Goal: Task Accomplishment & Management: Use online tool/utility

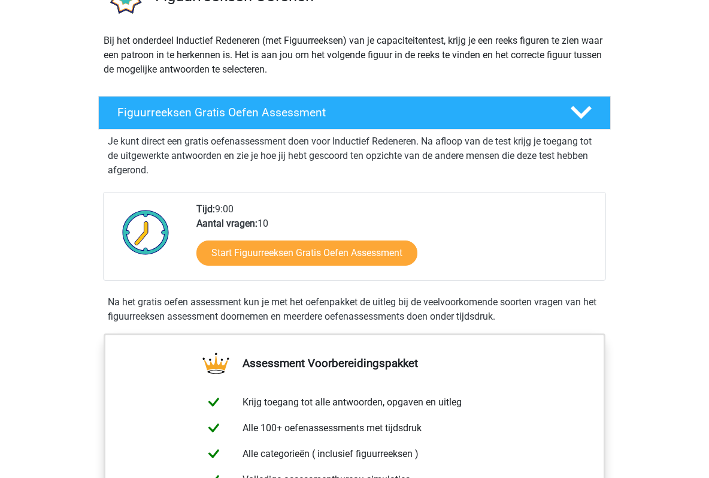
scroll to position [134, 0]
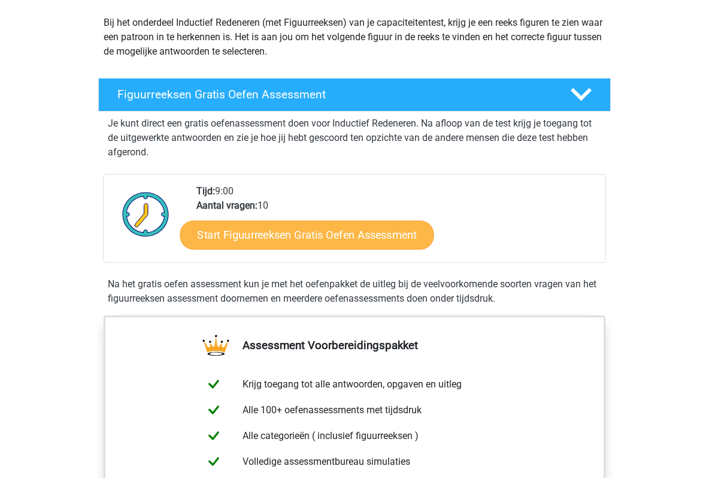
click at [309, 233] on link "Start Figuurreeksen Gratis Oefen Assessment" at bounding box center [307, 234] width 254 height 29
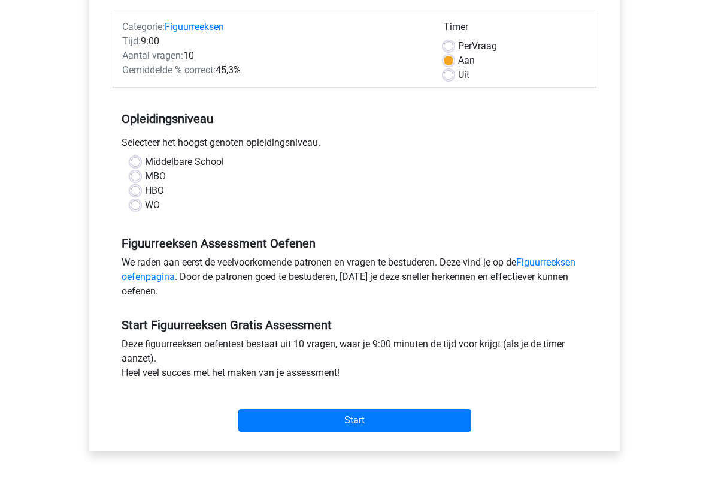
scroll to position [161, 0]
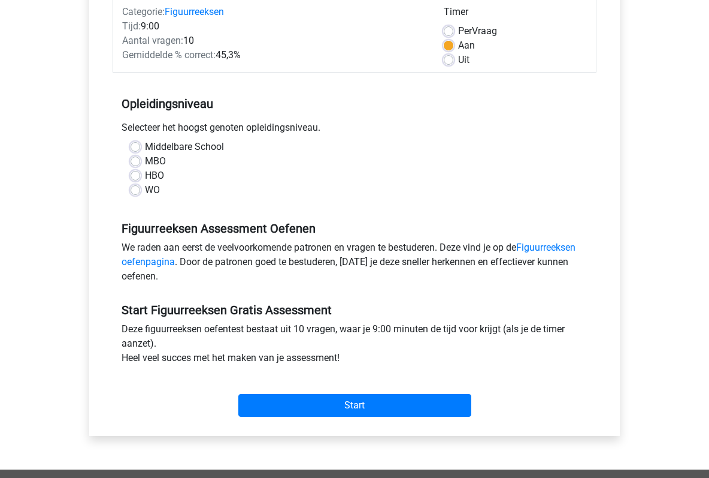
click at [145, 176] on label "HBO" at bounding box center [154, 175] width 19 height 14
click at [137, 176] on input "HBO" at bounding box center [136, 174] width 10 height 12
radio input "true"
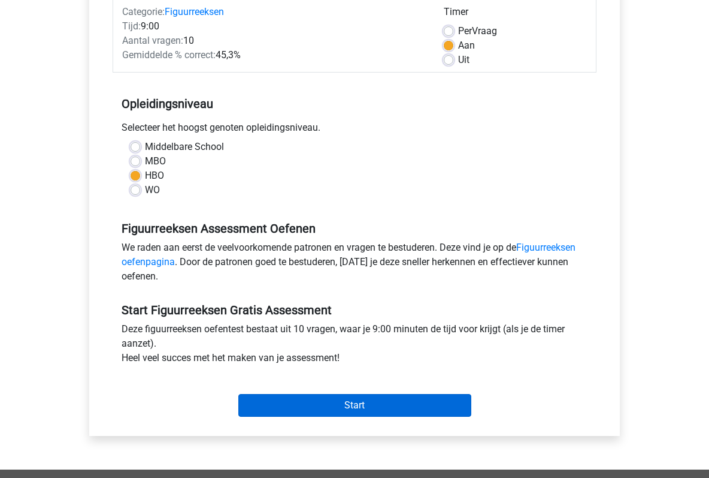
click at [354, 402] on input "Start" at bounding box center [354, 405] width 233 height 23
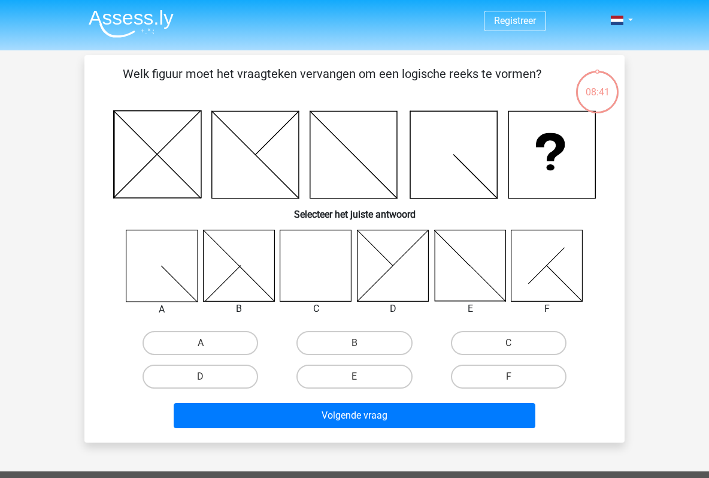
click at [331, 257] on icon at bounding box center [315, 265] width 71 height 71
click at [485, 340] on label "C" at bounding box center [509, 343] width 116 height 24
click at [509, 343] on input "C" at bounding box center [513, 347] width 8 height 8
radio input "true"
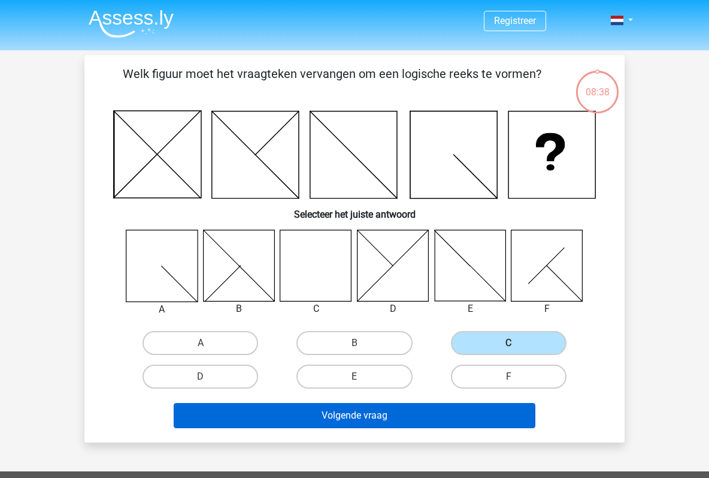
click at [370, 413] on button "Volgende vraag" at bounding box center [355, 415] width 363 height 25
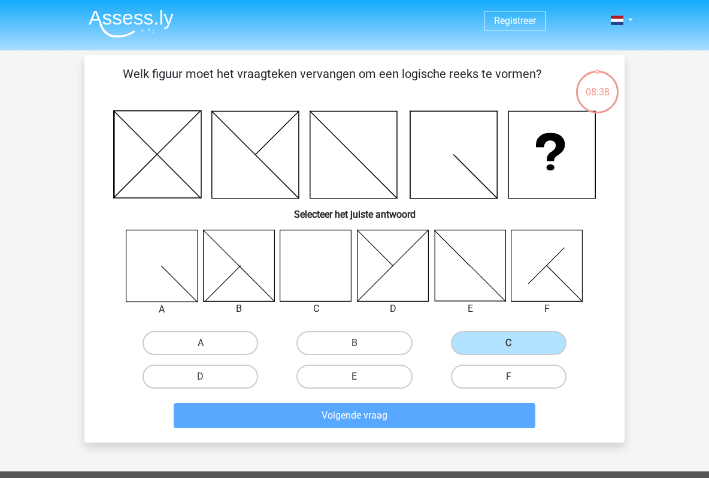
scroll to position [55, 0]
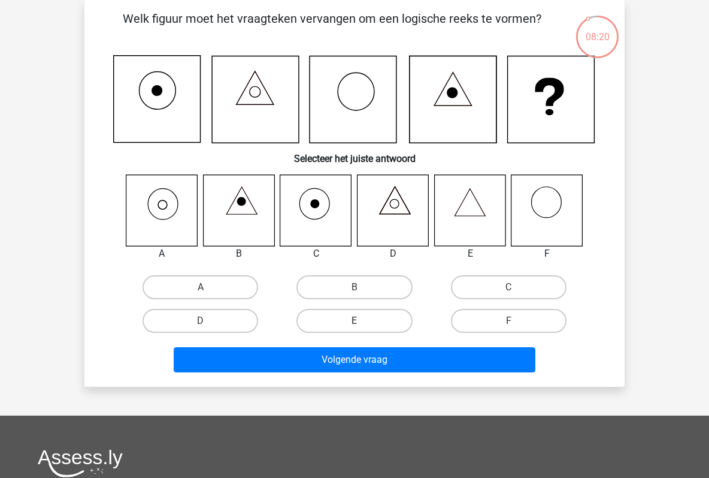
click at [366, 318] on label "E" at bounding box center [355, 321] width 116 height 24
click at [363, 321] on input "E" at bounding box center [359, 325] width 8 height 8
radio input "true"
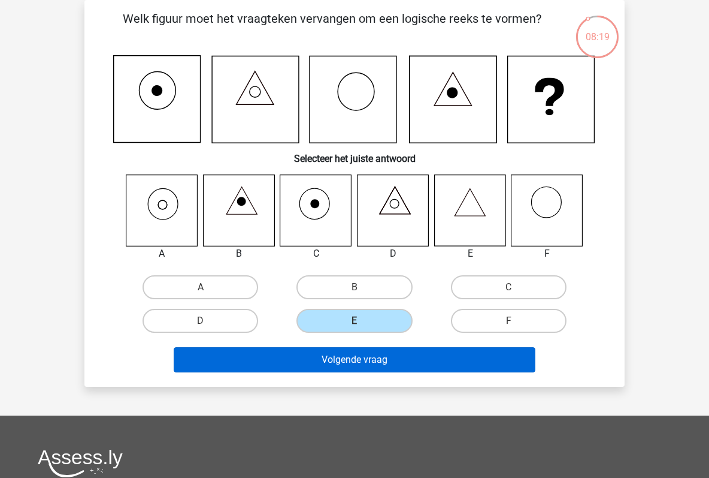
click at [373, 357] on button "Volgende vraag" at bounding box center [355, 359] width 363 height 25
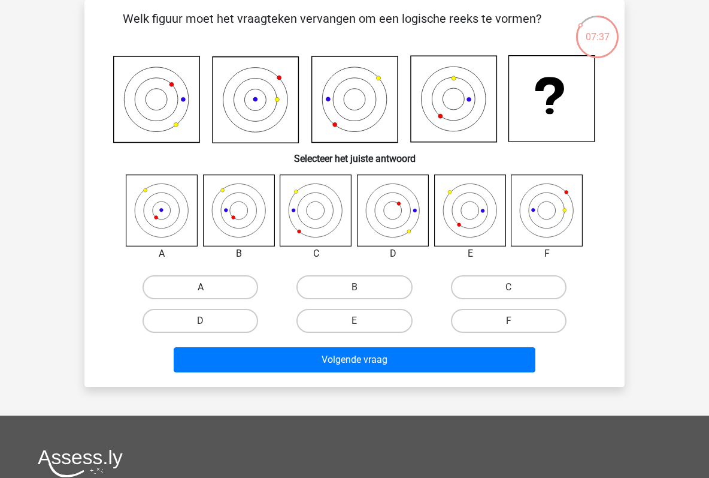
click at [212, 284] on label "A" at bounding box center [201, 287] width 116 height 24
click at [209, 287] on input "A" at bounding box center [205, 291] width 8 height 8
radio input "true"
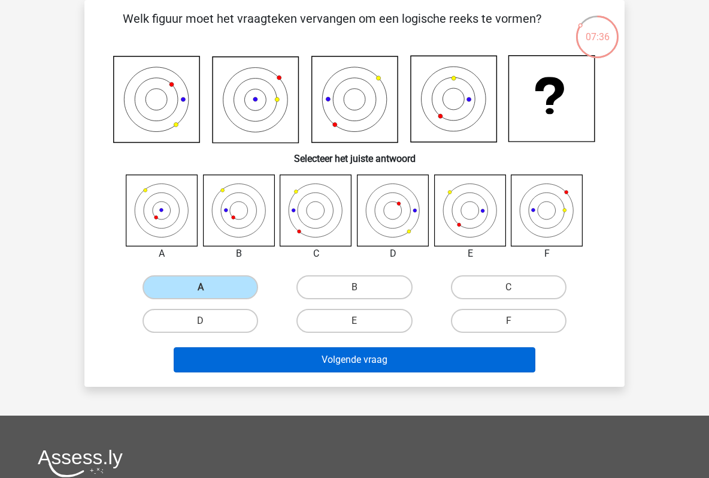
click at [320, 361] on button "Volgende vraag" at bounding box center [355, 359] width 363 height 25
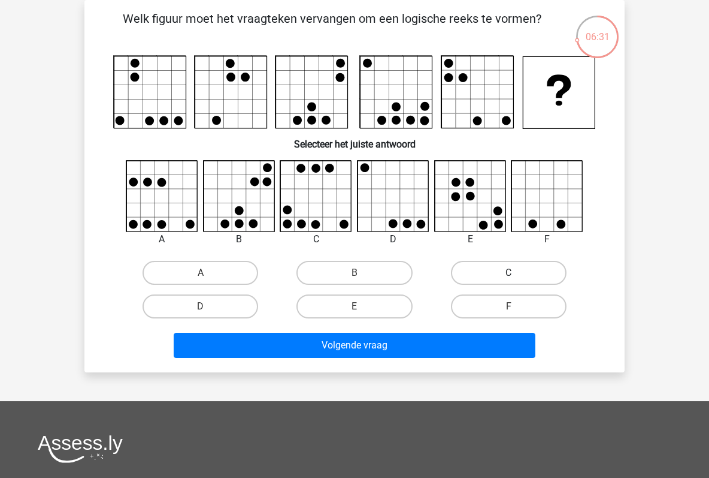
click at [479, 270] on label "C" at bounding box center [509, 273] width 116 height 24
click at [509, 273] on input "C" at bounding box center [513, 277] width 8 height 8
radio input "true"
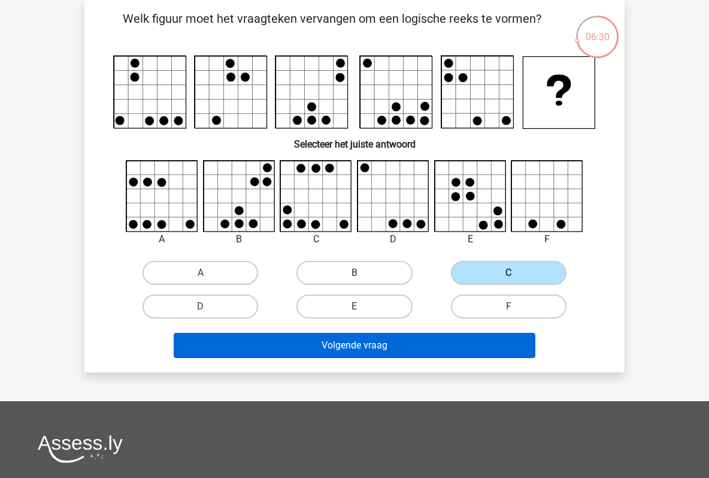
click at [362, 339] on button "Volgende vraag" at bounding box center [355, 345] width 363 height 25
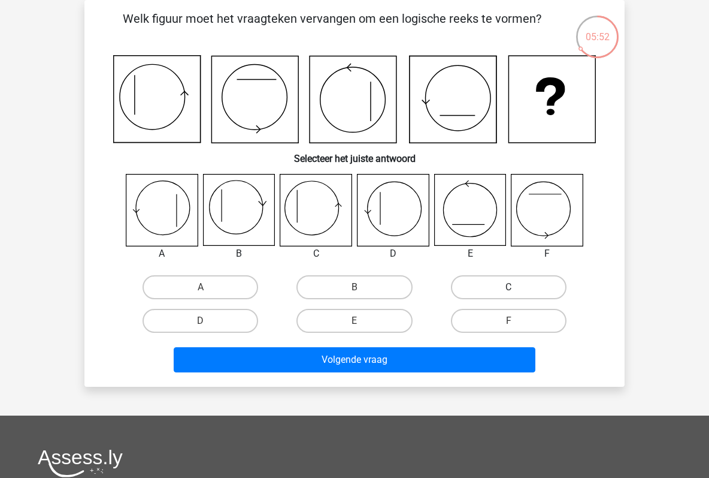
click at [479, 290] on label "C" at bounding box center [509, 287] width 116 height 24
click at [509, 290] on input "C" at bounding box center [513, 291] width 8 height 8
radio input "true"
click at [479, 290] on label "C" at bounding box center [509, 287] width 116 height 24
click at [509, 290] on input "C" at bounding box center [513, 291] width 8 height 8
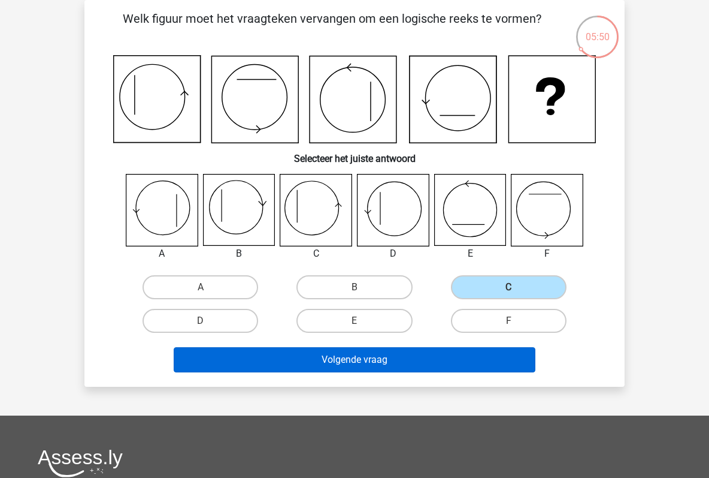
click at [366, 354] on button "Volgende vraag" at bounding box center [355, 359] width 363 height 25
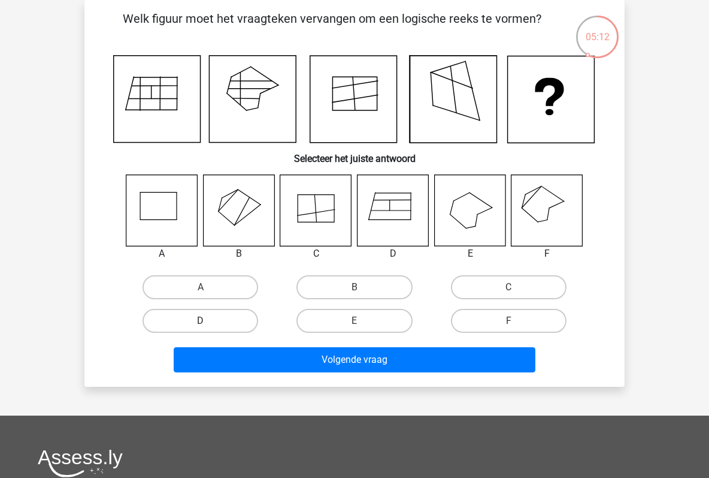
click at [239, 320] on label "D" at bounding box center [201, 321] width 116 height 24
click at [209, 321] on input "D" at bounding box center [205, 325] width 8 height 8
radio input "true"
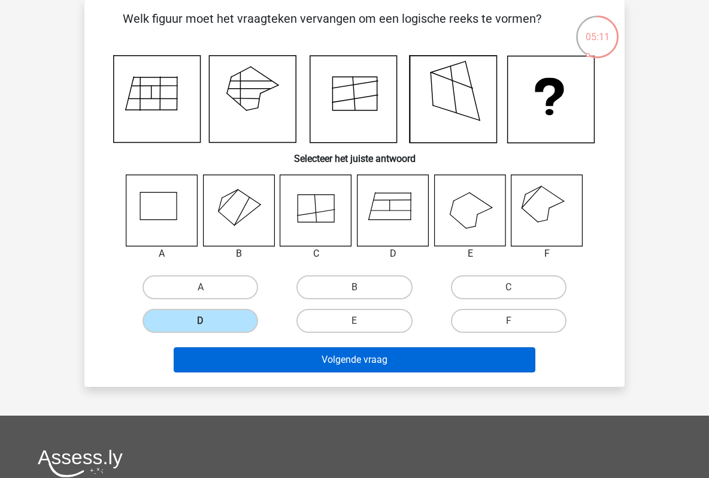
click at [337, 357] on button "Volgende vraag" at bounding box center [355, 359] width 363 height 25
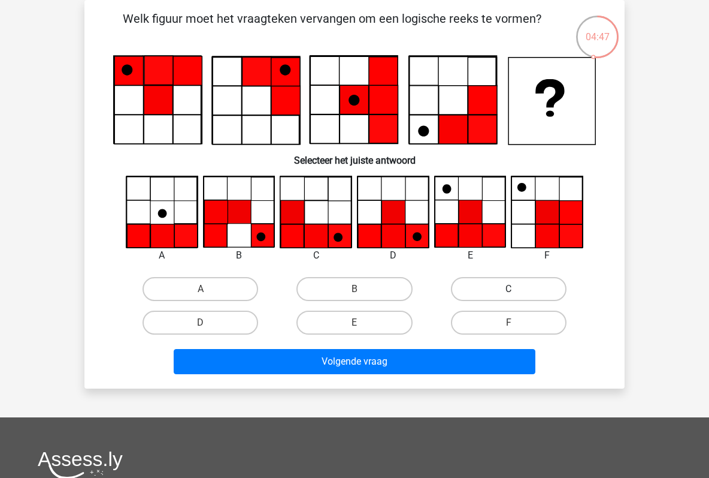
click at [485, 291] on label "C" at bounding box center [509, 289] width 116 height 24
click at [509, 291] on input "C" at bounding box center [513, 293] width 8 height 8
radio input "true"
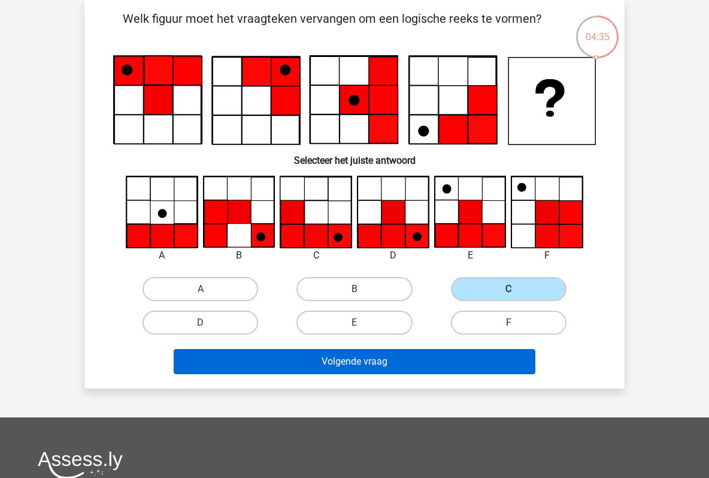
click at [397, 367] on button "Volgende vraag" at bounding box center [355, 361] width 363 height 25
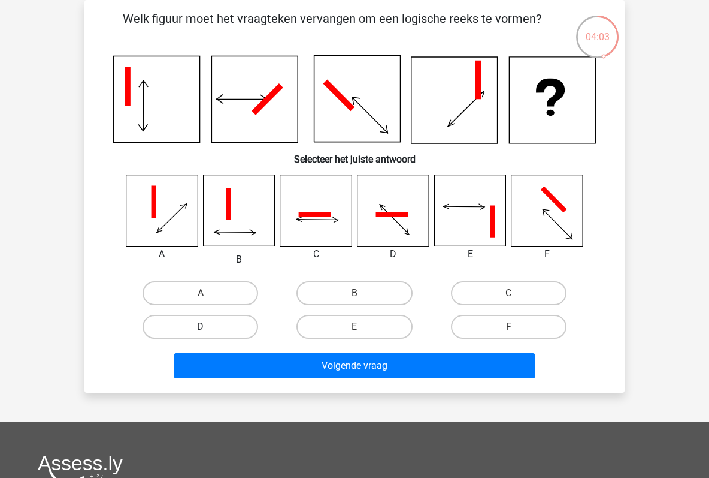
click at [228, 324] on label "D" at bounding box center [201, 327] width 116 height 24
click at [209, 327] on input "D" at bounding box center [205, 331] width 8 height 8
radio input "true"
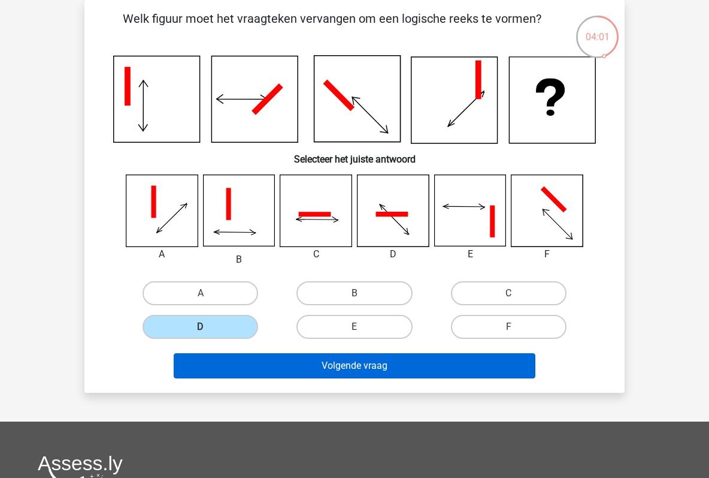
click at [332, 364] on button "Volgende vraag" at bounding box center [355, 365] width 363 height 25
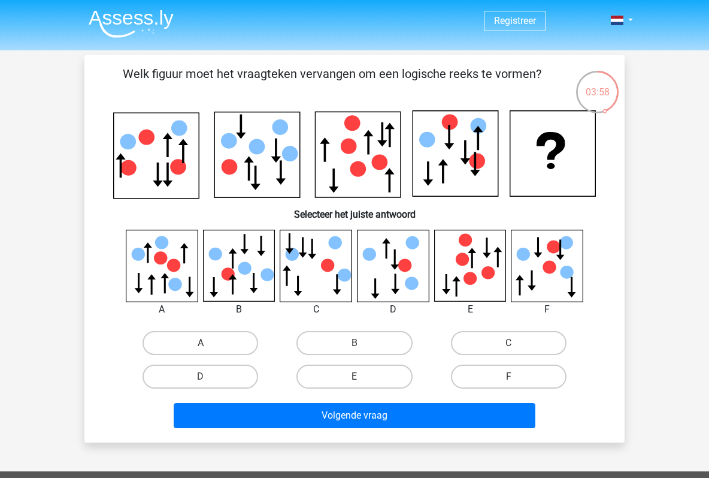
scroll to position [0, 0]
click at [509, 376] on input "F" at bounding box center [513, 380] width 8 height 8
radio input "true"
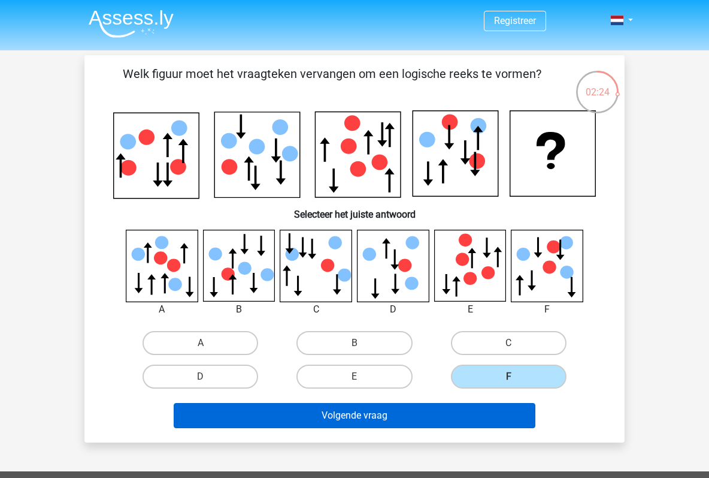
click at [409, 412] on button "Volgende vraag" at bounding box center [355, 415] width 363 height 25
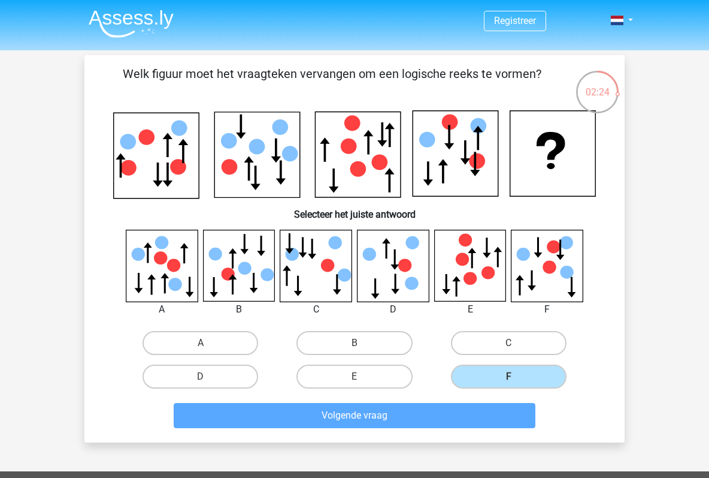
scroll to position [55, 0]
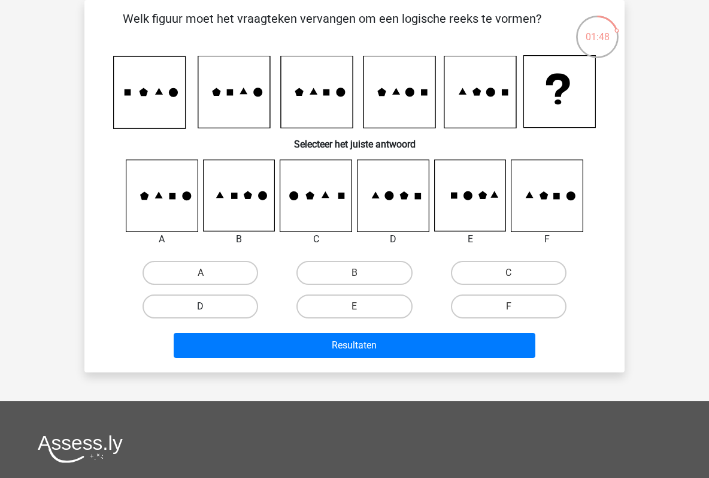
click at [240, 309] on label "D" at bounding box center [201, 306] width 116 height 24
click at [209, 309] on input "D" at bounding box center [205, 310] width 8 height 8
radio input "true"
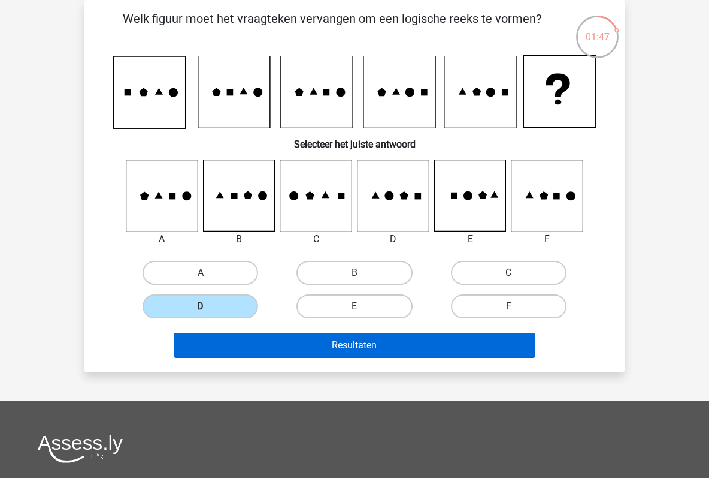
click at [347, 340] on button "Resultaten" at bounding box center [355, 345] width 363 height 25
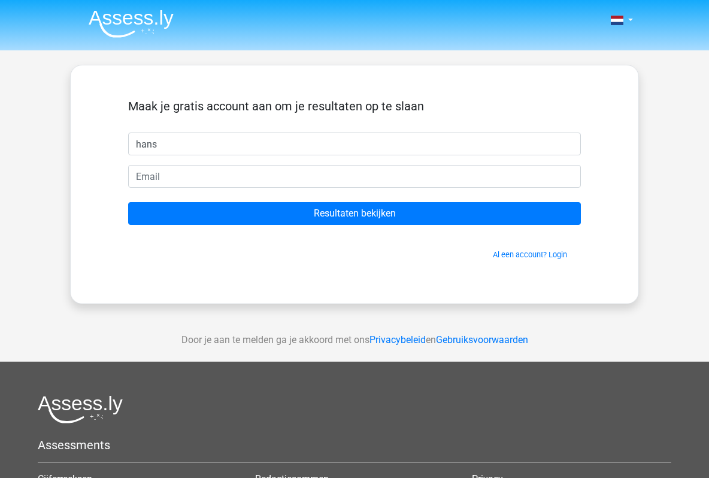
type input "hans"
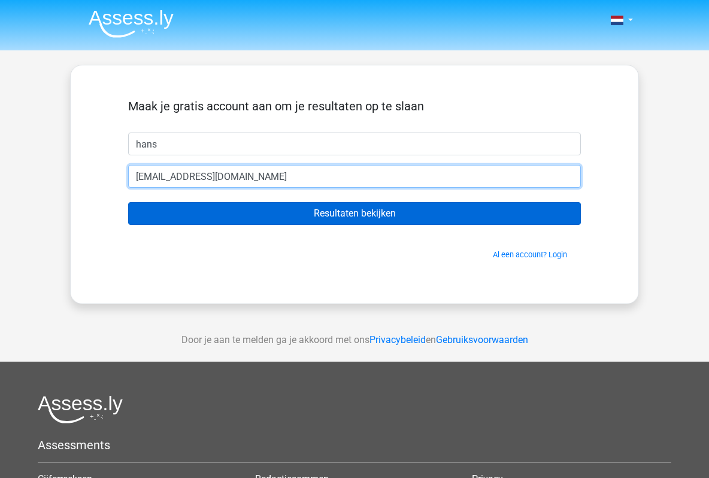
type input "hans.leemans1@telenet.be"
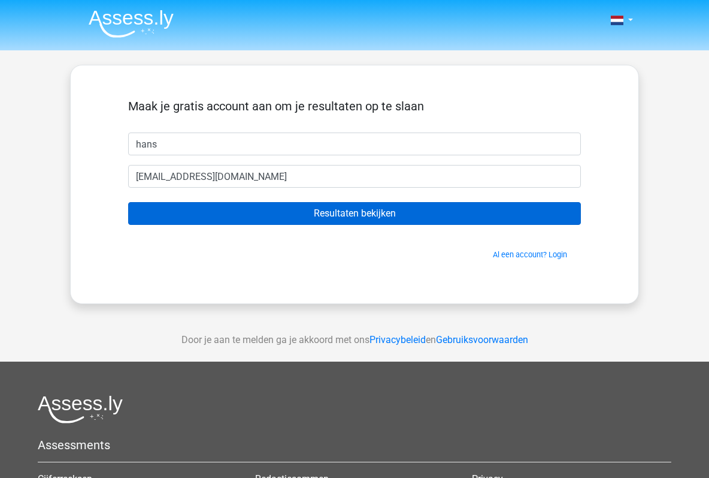
click at [360, 210] on input "Resultaten bekijken" at bounding box center [354, 213] width 453 height 23
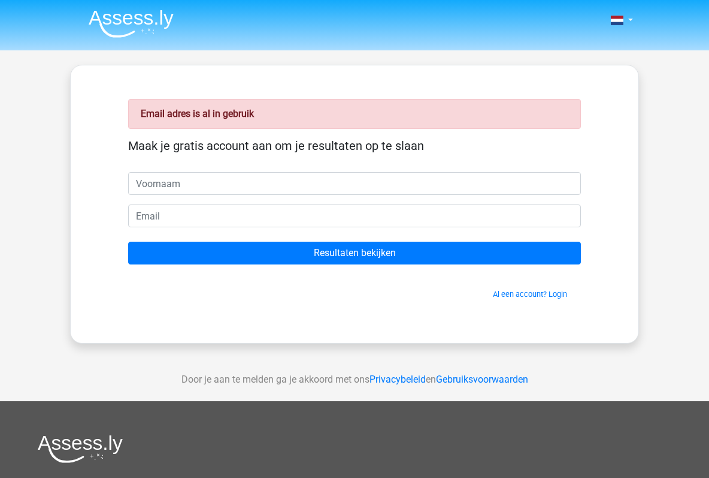
click at [354, 187] on input "text" at bounding box center [354, 183] width 453 height 23
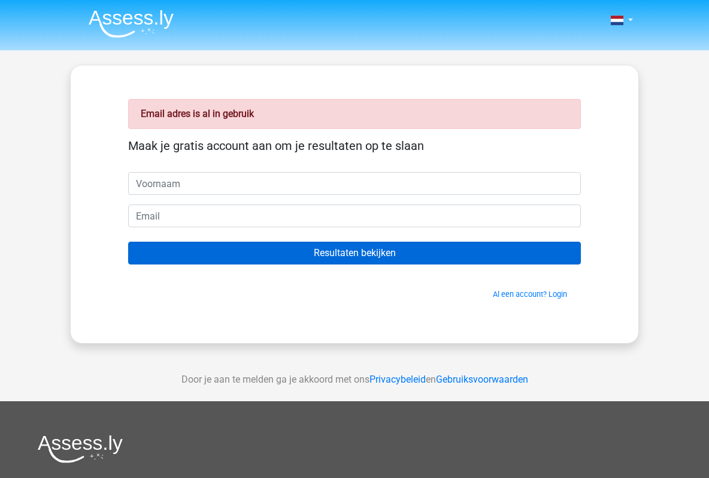
click at [340, 252] on input "Resultaten bekijken" at bounding box center [354, 252] width 453 height 23
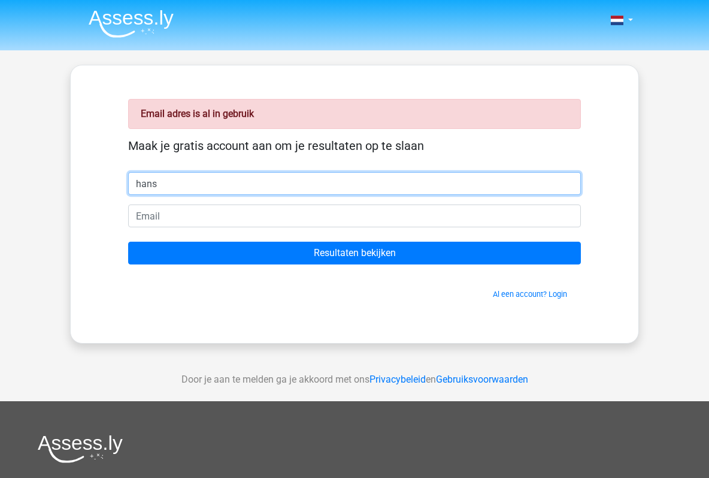
type input "hans"
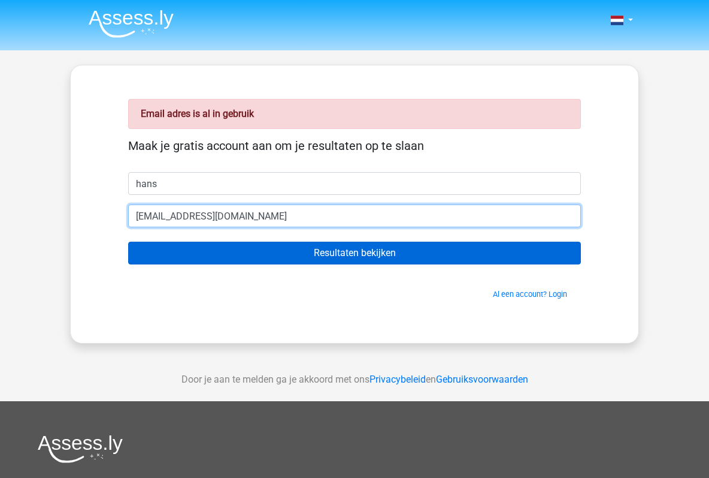
type input "[EMAIL_ADDRESS][DOMAIN_NAME]"
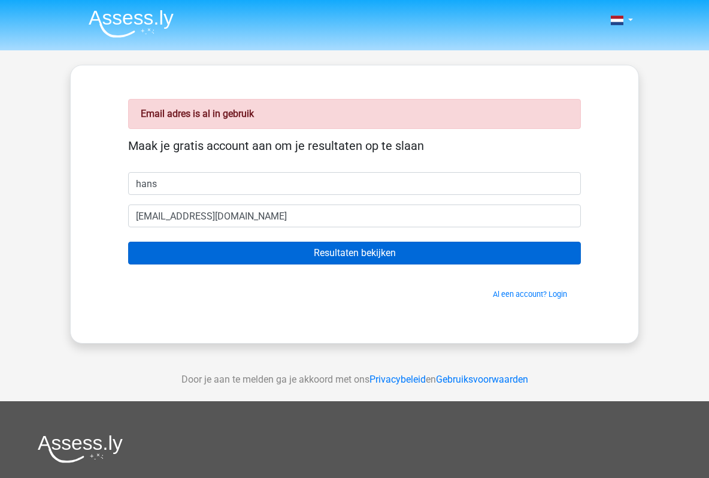
click at [339, 252] on input "Resultaten bekijken" at bounding box center [354, 252] width 453 height 23
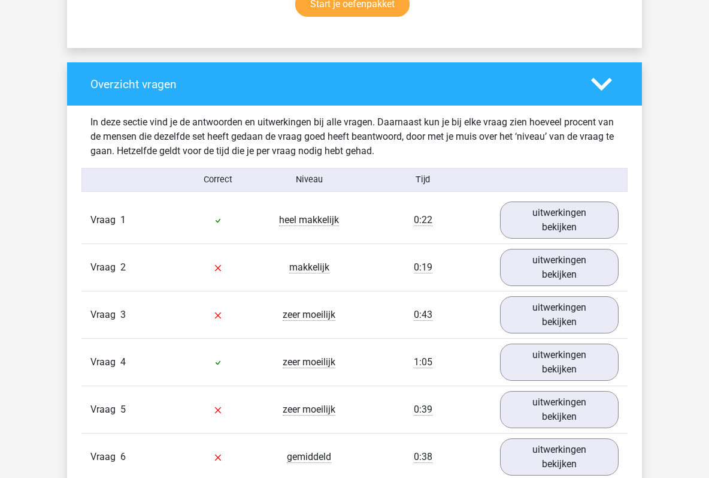
scroll to position [838, 0]
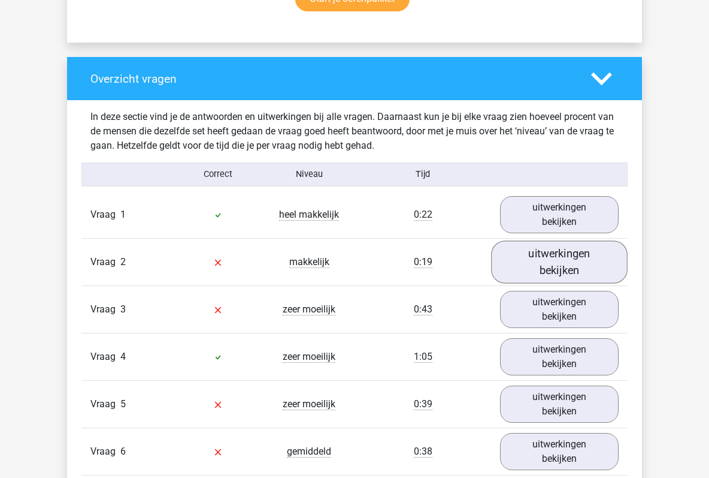
click at [551, 264] on link "uitwerkingen bekijken" at bounding box center [559, 262] width 137 height 43
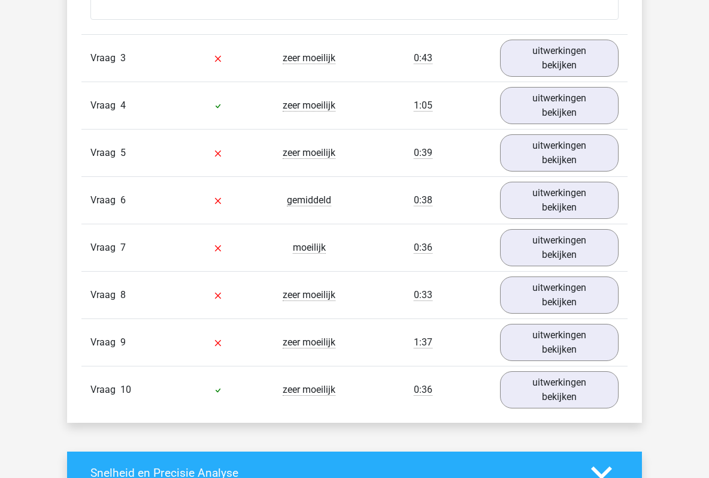
scroll to position [1831, 0]
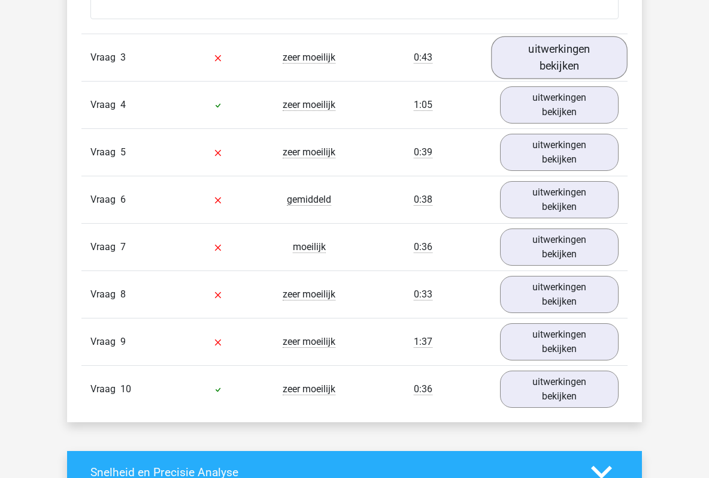
click at [563, 49] on link "uitwerkingen bekijken" at bounding box center [559, 57] width 137 height 43
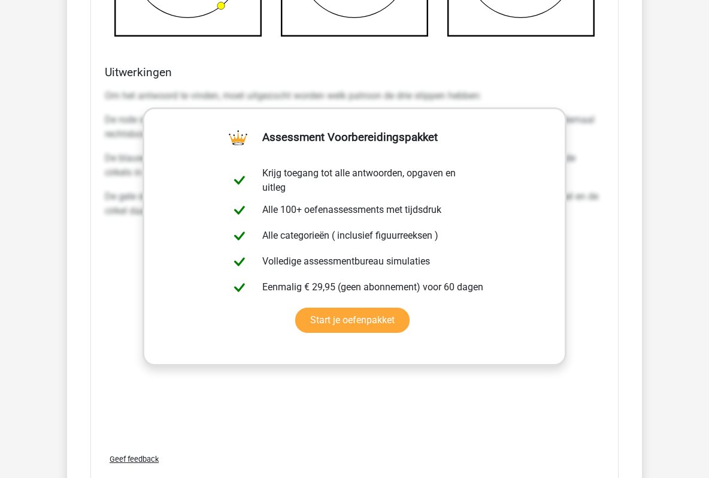
scroll to position [2402, 0]
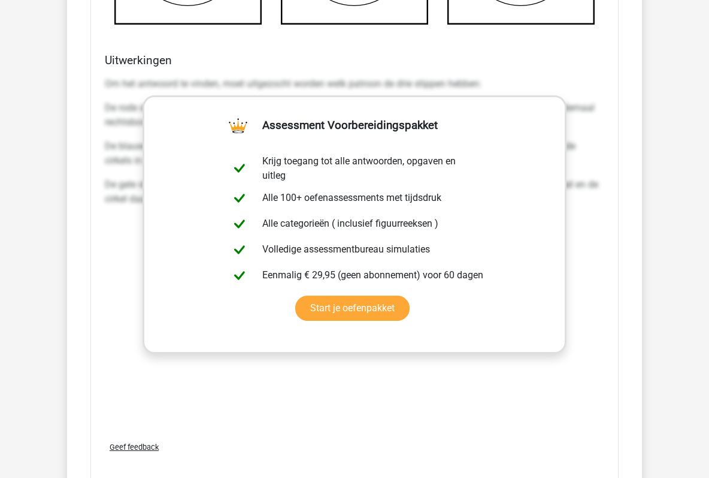
click at [363, 361] on div "Om het antwoord te vinden, moet uitgezocht worden welk patroon de drie stippen …" at bounding box center [355, 252] width 500 height 360
click at [588, 221] on div "Om het antwoord te vinden, moet uitgezocht worden welk patroon de drie stippen …" at bounding box center [355, 252] width 500 height 360
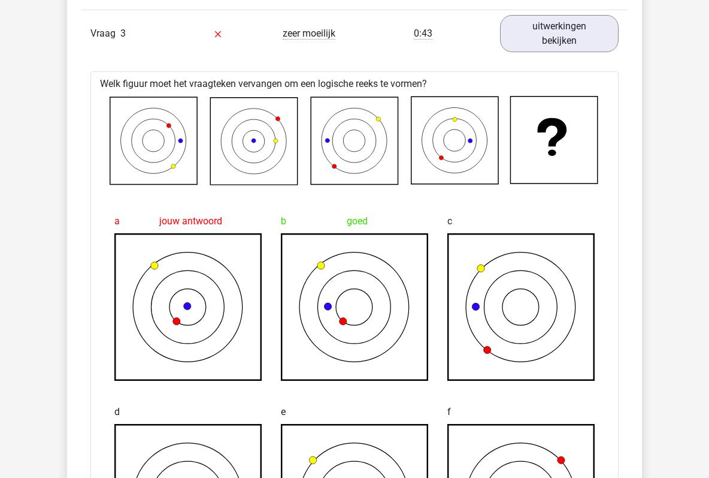
scroll to position [1860, 0]
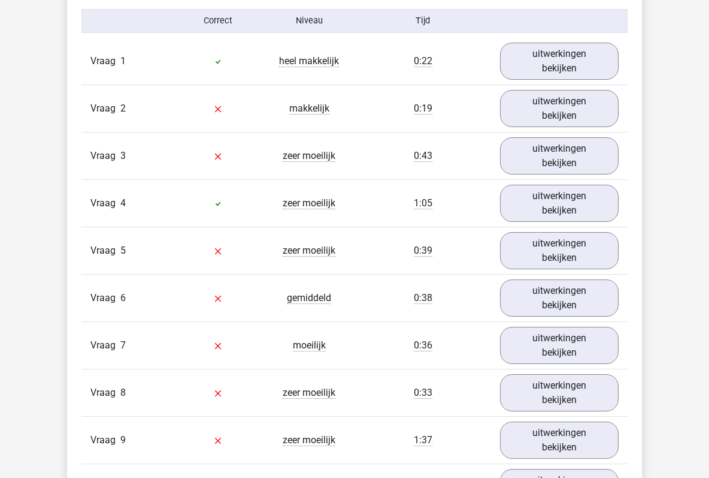
scroll to position [995, 0]
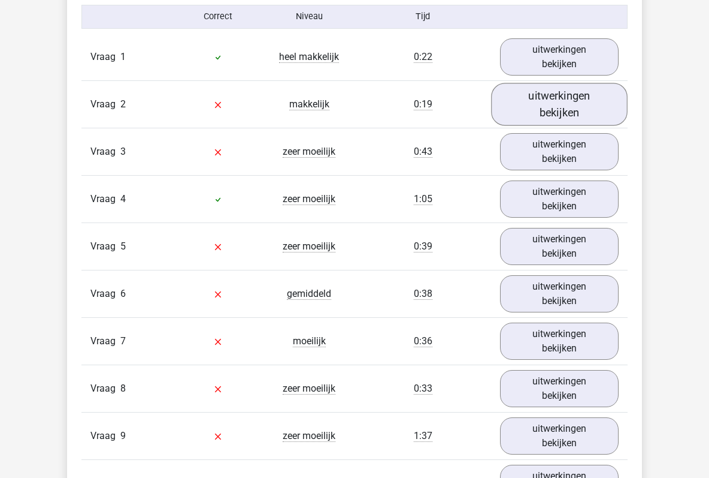
click at [551, 94] on link "uitwerkingen bekijken" at bounding box center [559, 104] width 137 height 43
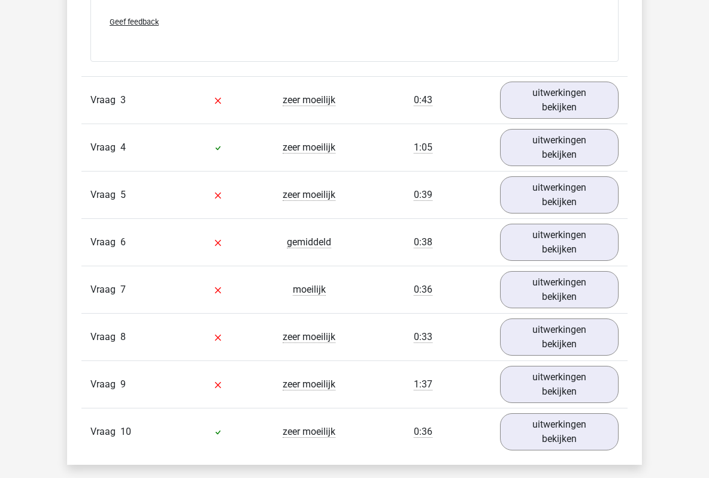
scroll to position [1794, 0]
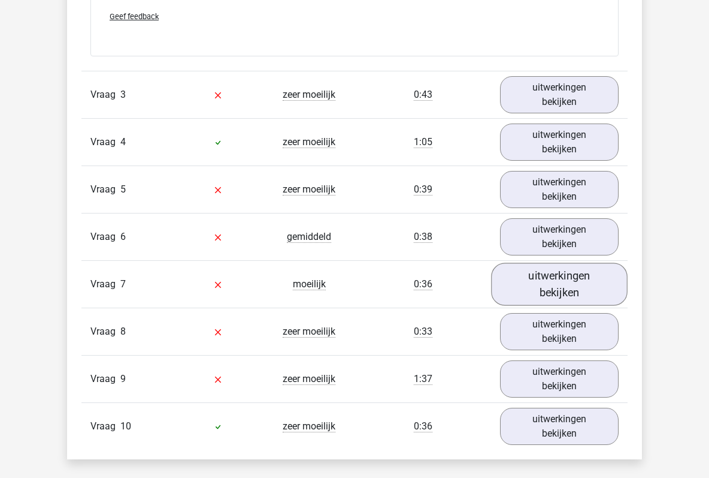
click at [555, 275] on link "uitwerkingen bekijken" at bounding box center [559, 283] width 137 height 43
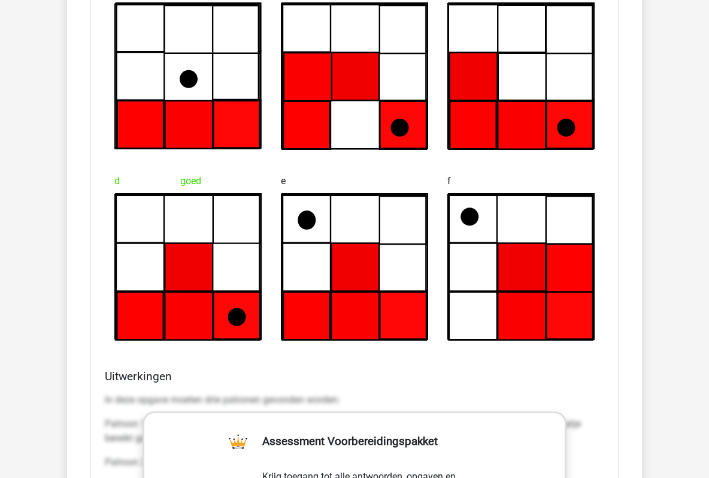
scroll to position [2278, 0]
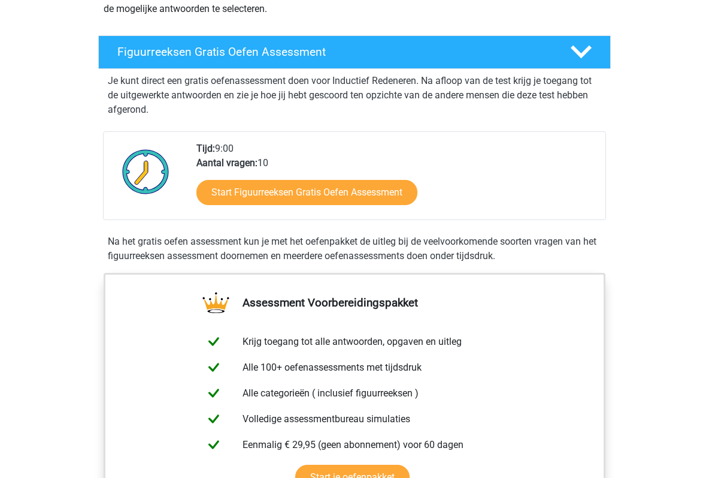
scroll to position [178, 0]
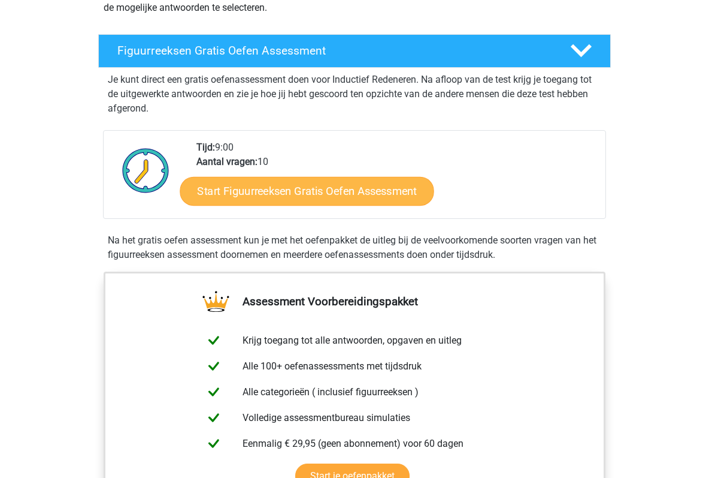
click at [315, 195] on link "Start Figuurreeksen Gratis Oefen Assessment" at bounding box center [307, 190] width 254 height 29
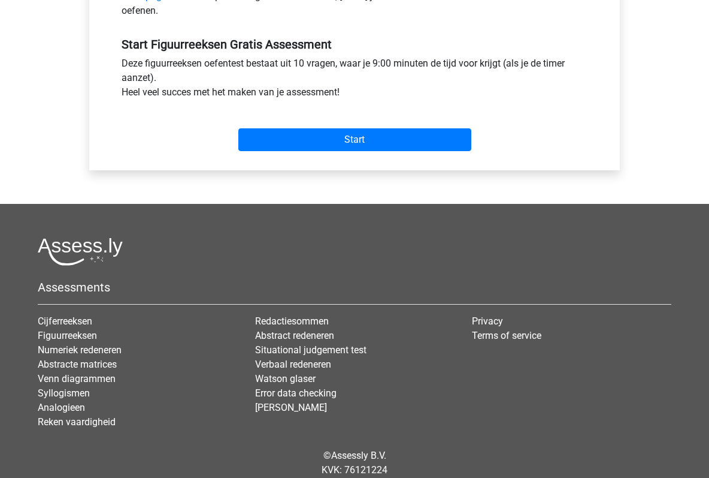
scroll to position [452, 0]
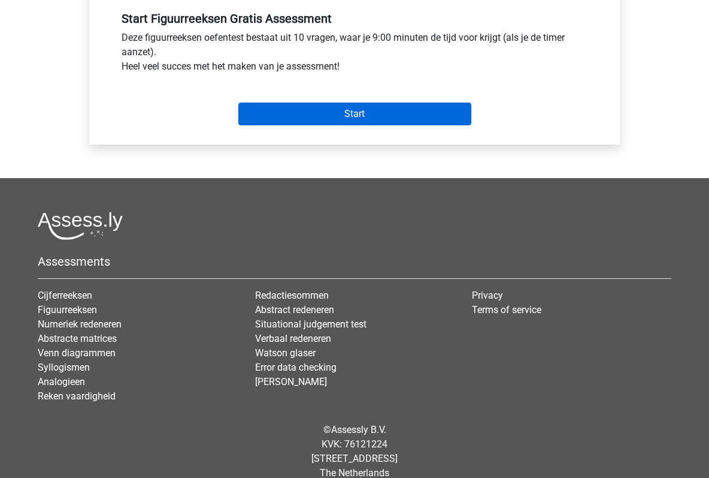
click at [359, 105] on input "Start" at bounding box center [354, 113] width 233 height 23
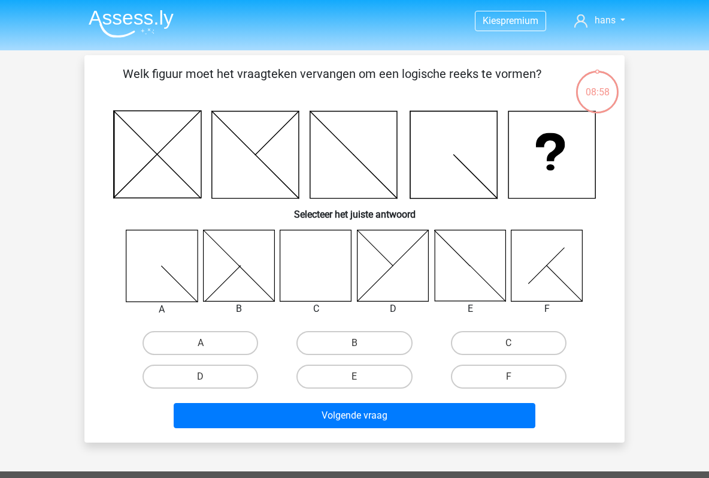
click at [299, 279] on icon at bounding box center [315, 265] width 71 height 71
click at [502, 340] on label "C" at bounding box center [509, 343] width 116 height 24
click at [509, 343] on input "C" at bounding box center [513, 347] width 8 height 8
radio input "true"
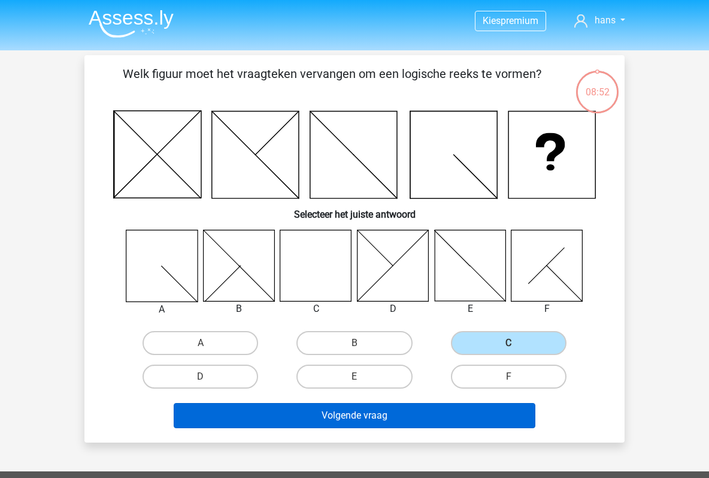
click at [355, 416] on button "Volgende vraag" at bounding box center [355, 415] width 363 height 25
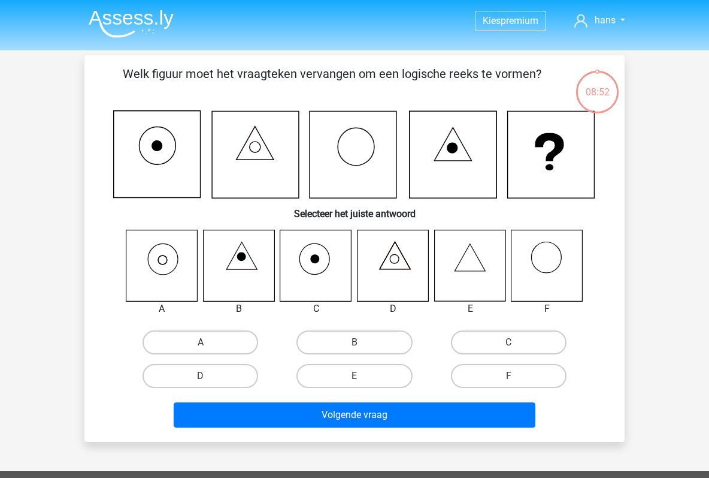
scroll to position [55, 0]
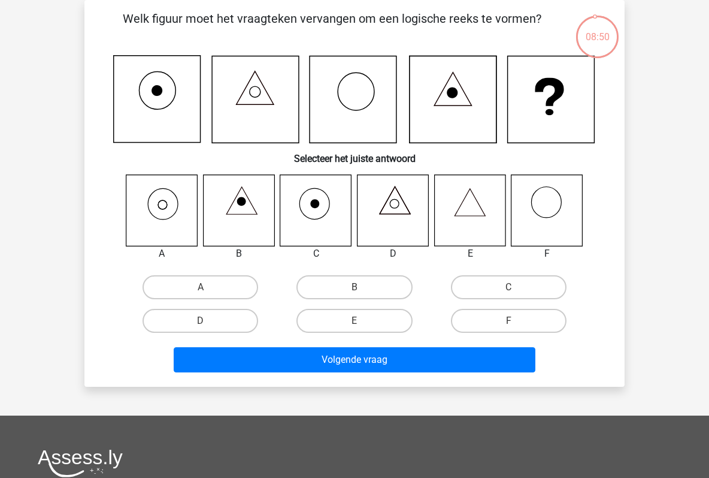
click at [159, 201] on icon at bounding box center [162, 204] width 9 height 9
click at [207, 292] on input "A" at bounding box center [205, 291] width 8 height 8
radio input "true"
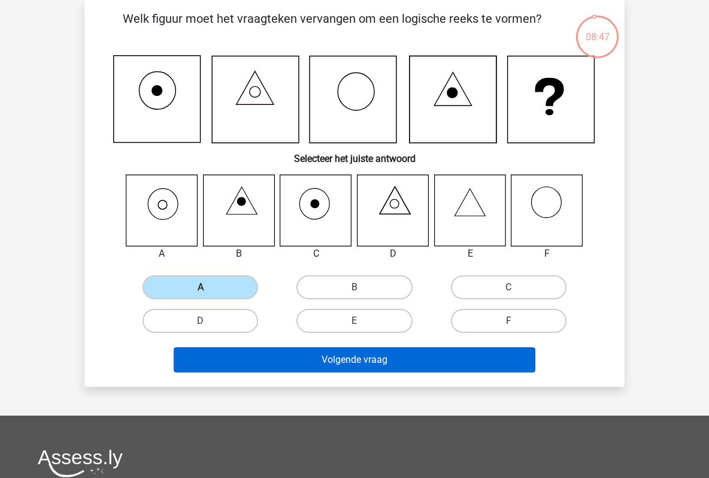
click at [325, 354] on button "Volgende vraag" at bounding box center [355, 359] width 363 height 25
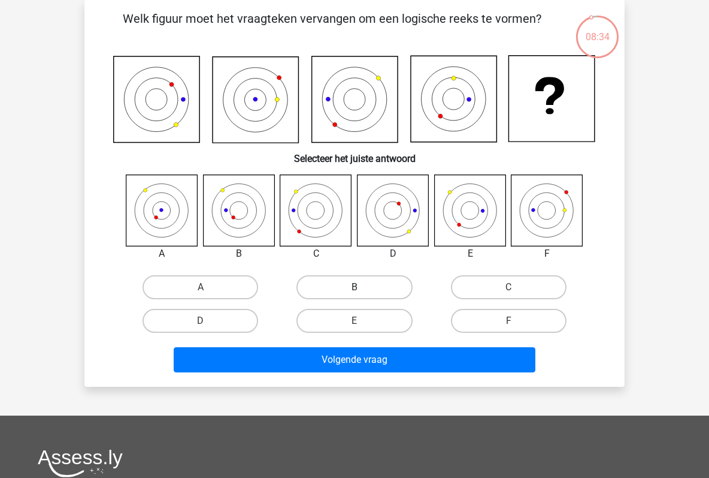
click at [329, 279] on label "B" at bounding box center [355, 287] width 116 height 24
click at [355, 287] on input "B" at bounding box center [359, 291] width 8 height 8
radio input "true"
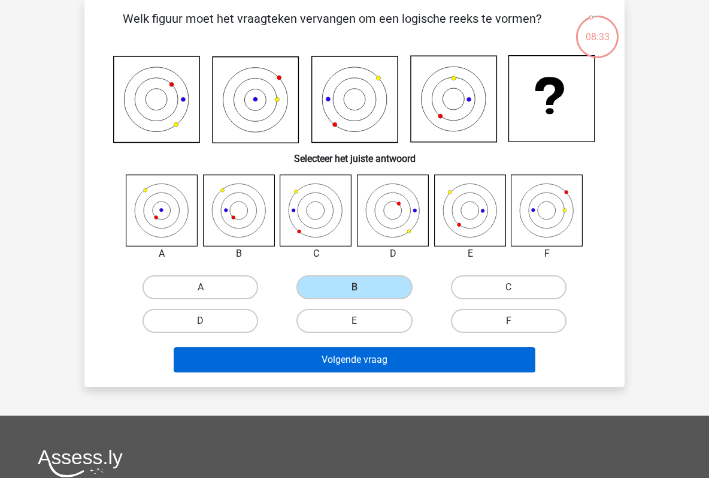
click at [345, 355] on button "Volgende vraag" at bounding box center [355, 359] width 363 height 25
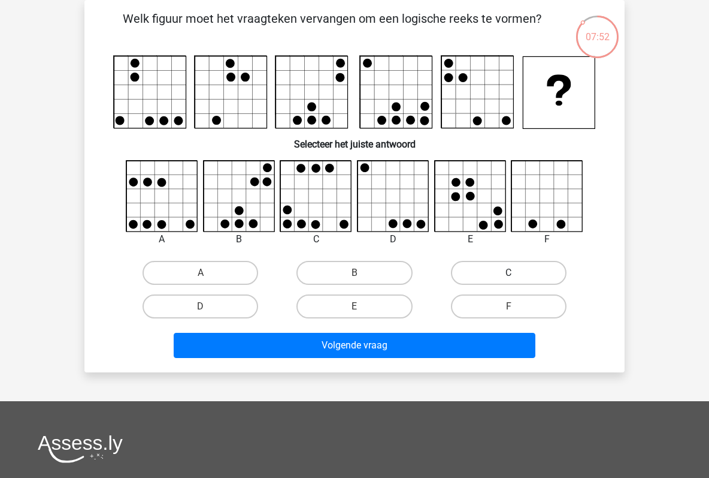
click at [486, 283] on label "C" at bounding box center [509, 273] width 116 height 24
click at [509, 280] on input "C" at bounding box center [513, 277] width 8 height 8
radio input "true"
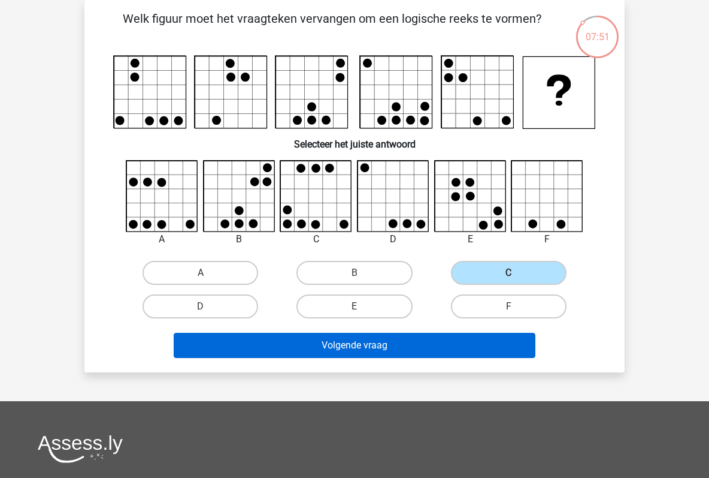
click at [430, 342] on button "Volgende vraag" at bounding box center [355, 345] width 363 height 25
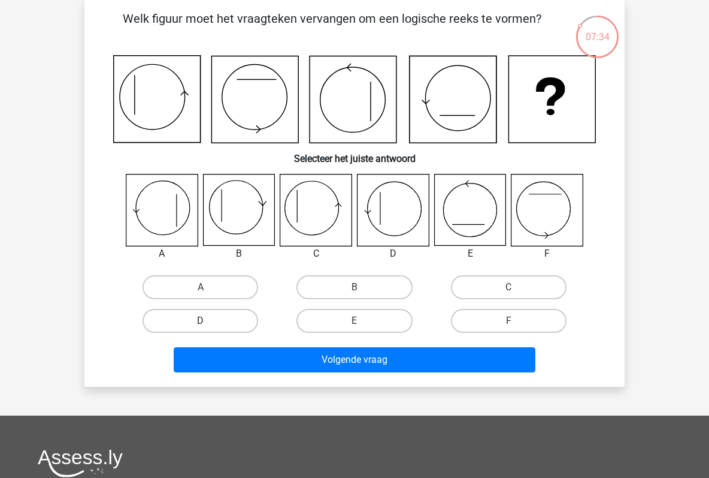
click at [208, 321] on label "D" at bounding box center [201, 321] width 116 height 24
click at [208, 321] on input "D" at bounding box center [205, 325] width 8 height 8
radio input "true"
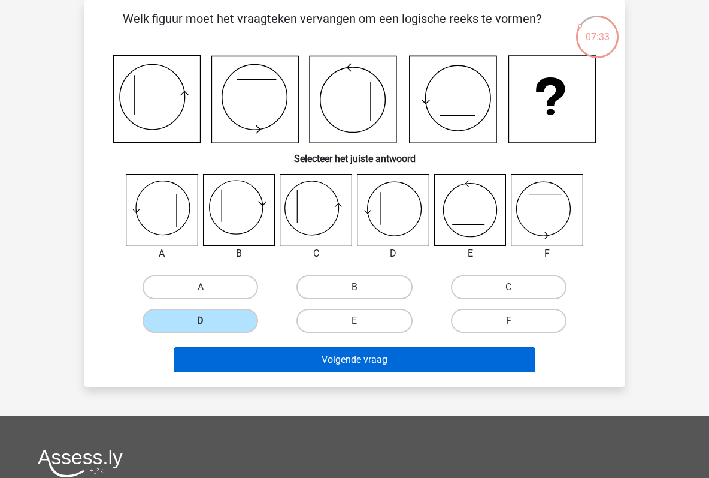
click at [322, 351] on button "Volgende vraag" at bounding box center [355, 359] width 363 height 25
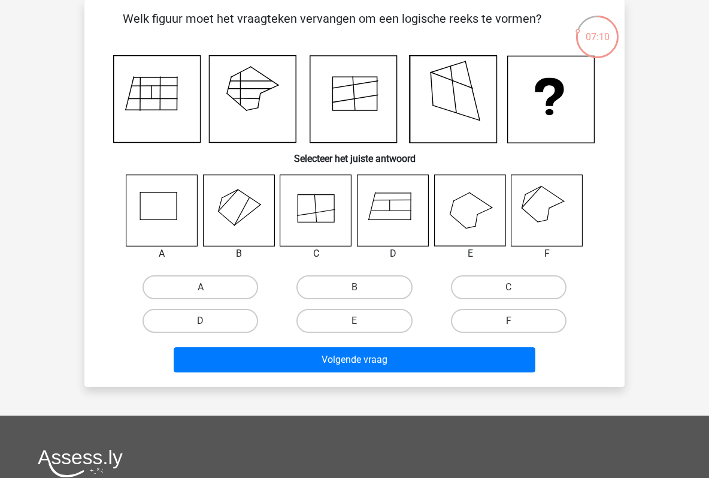
click at [472, 218] on icon at bounding box center [469, 209] width 71 height 71
click at [354, 316] on label "E" at bounding box center [355, 321] width 116 height 24
click at [355, 321] on input "E" at bounding box center [359, 325] width 8 height 8
radio input "true"
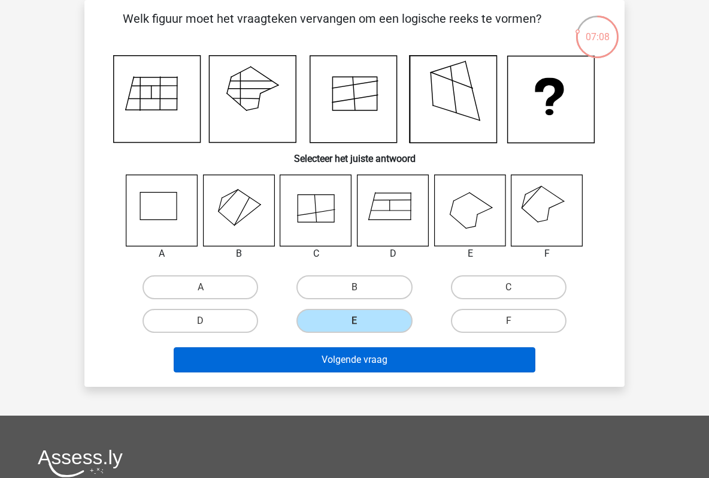
click at [363, 358] on button "Volgende vraag" at bounding box center [355, 359] width 363 height 25
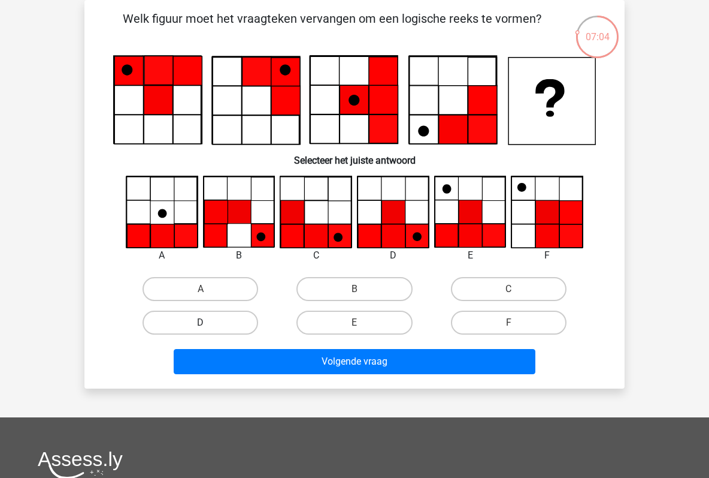
click at [236, 322] on label "D" at bounding box center [201, 322] width 116 height 24
click at [209, 322] on input "D" at bounding box center [205, 326] width 8 height 8
radio input "true"
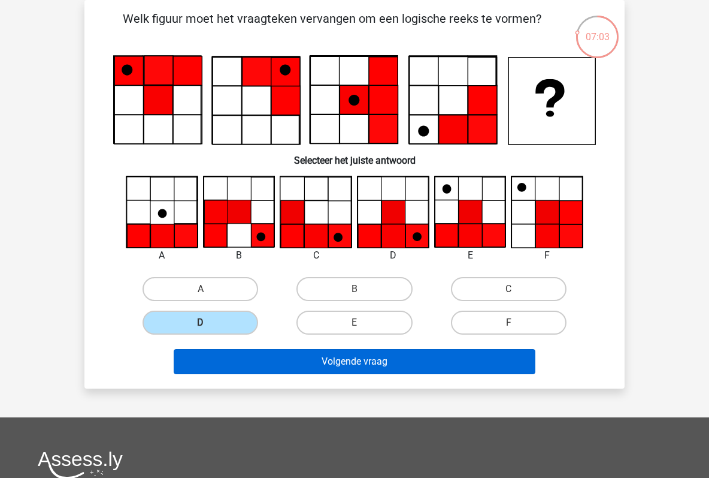
click at [343, 352] on button "Volgende vraag" at bounding box center [355, 361] width 363 height 25
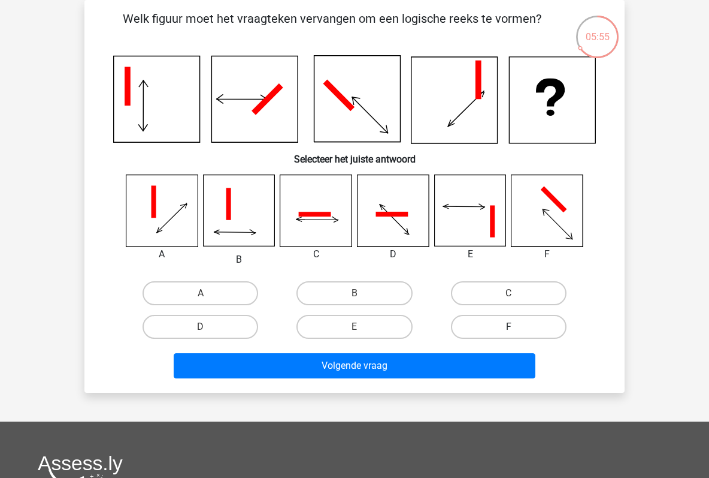
click at [506, 325] on label "F" at bounding box center [509, 327] width 116 height 24
click at [509, 327] on input "F" at bounding box center [513, 331] width 8 height 8
radio input "true"
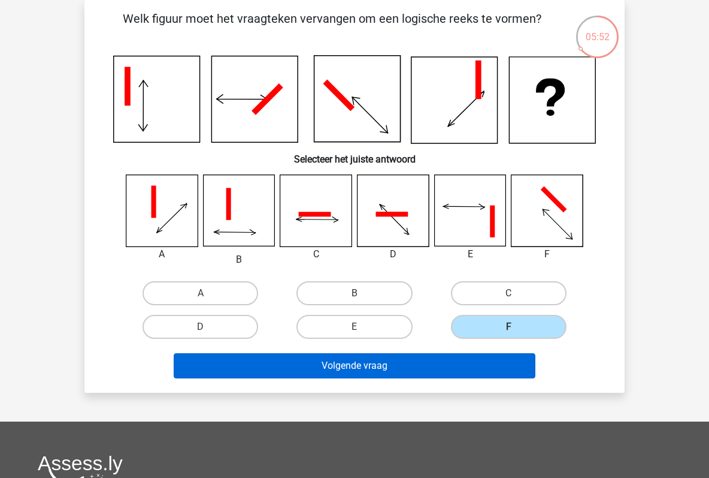
click at [413, 368] on button "Volgende vraag" at bounding box center [355, 365] width 363 height 25
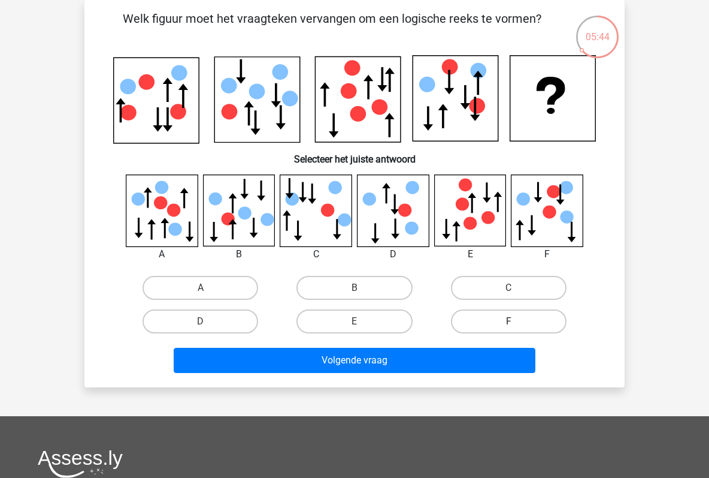
click at [500, 319] on label "F" at bounding box center [509, 321] width 116 height 24
click at [509, 321] on input "F" at bounding box center [513, 325] width 8 height 8
radio input "true"
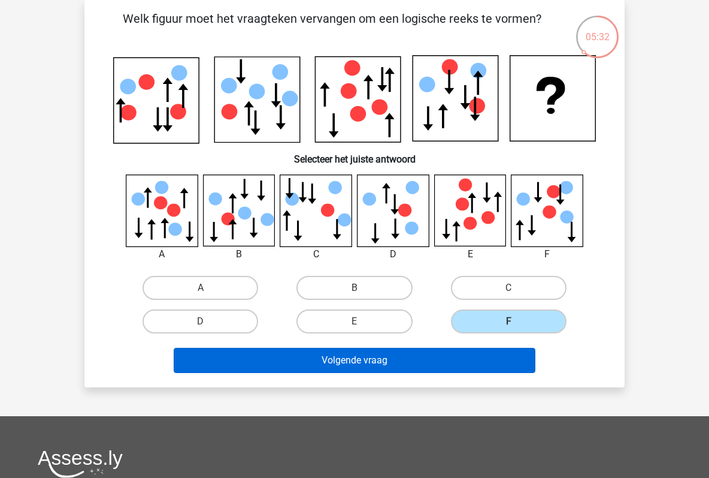
click at [417, 363] on button "Volgende vraag" at bounding box center [355, 360] width 363 height 25
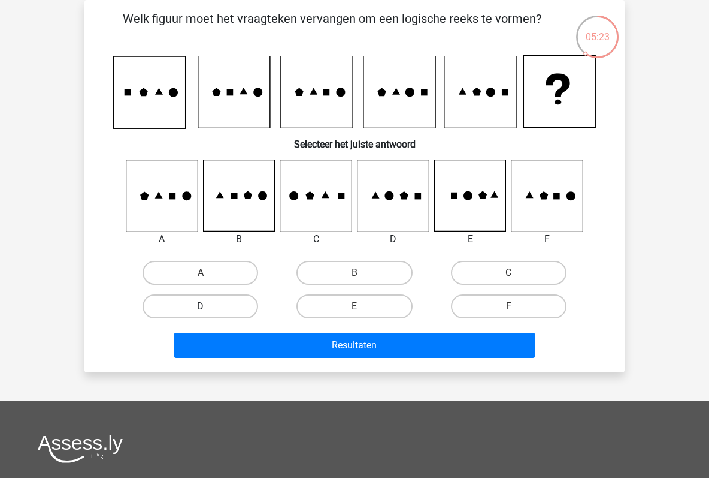
click at [172, 309] on label "D" at bounding box center [201, 306] width 116 height 24
click at [201, 309] on input "D" at bounding box center [205, 310] width 8 height 8
radio input "true"
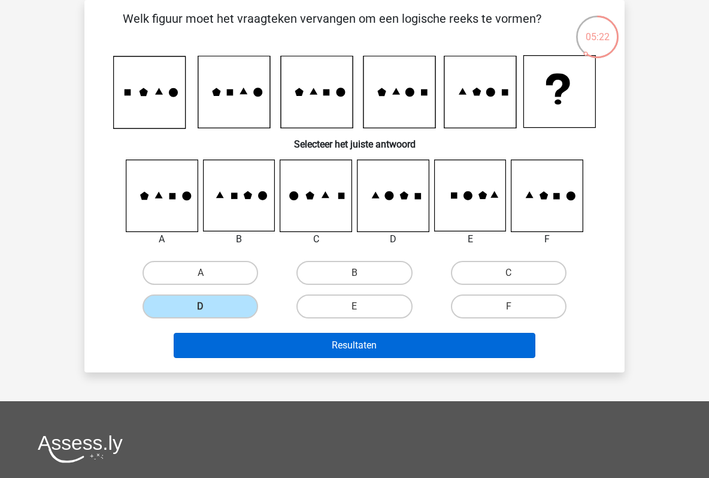
click at [339, 339] on button "Resultaten" at bounding box center [355, 345] width 363 height 25
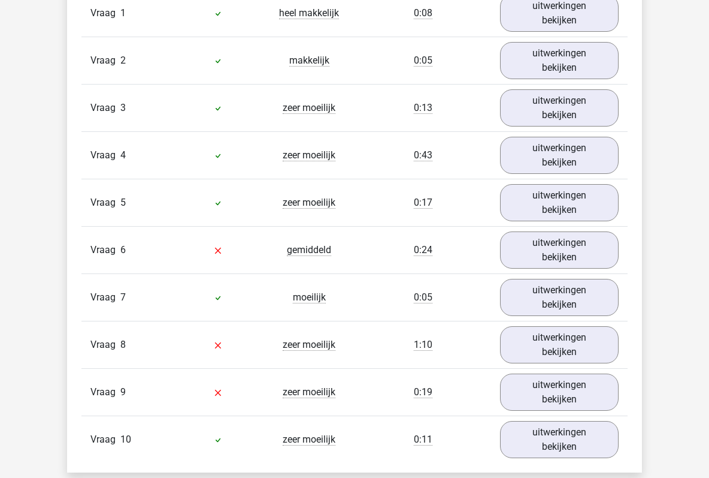
scroll to position [1040, 0]
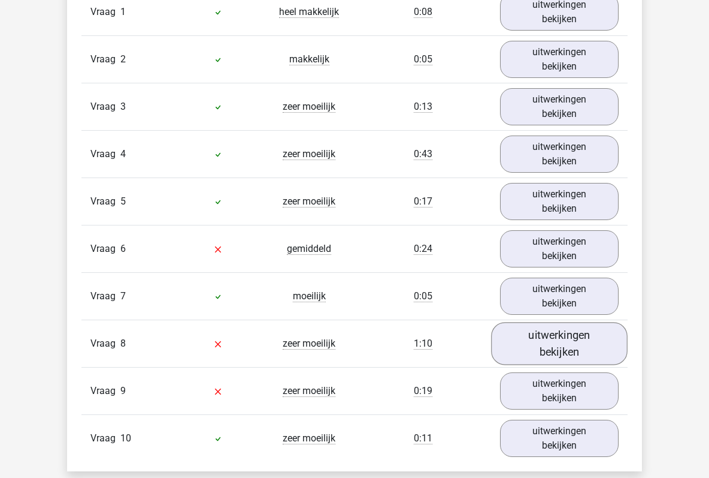
click at [544, 341] on link "uitwerkingen bekijken" at bounding box center [559, 343] width 137 height 43
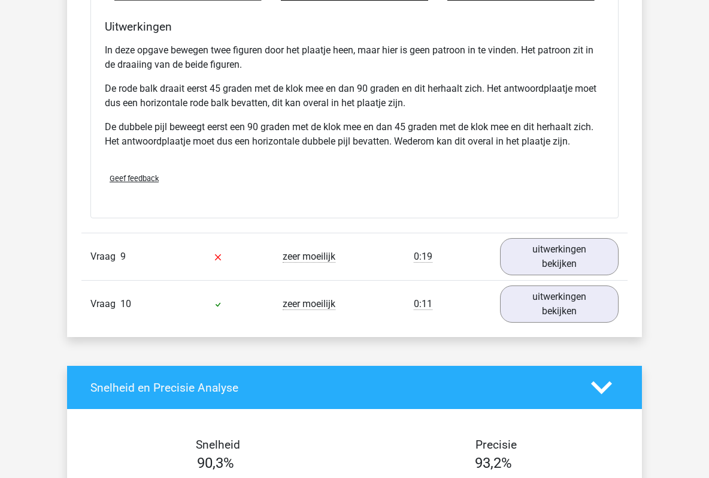
scroll to position [1924, 0]
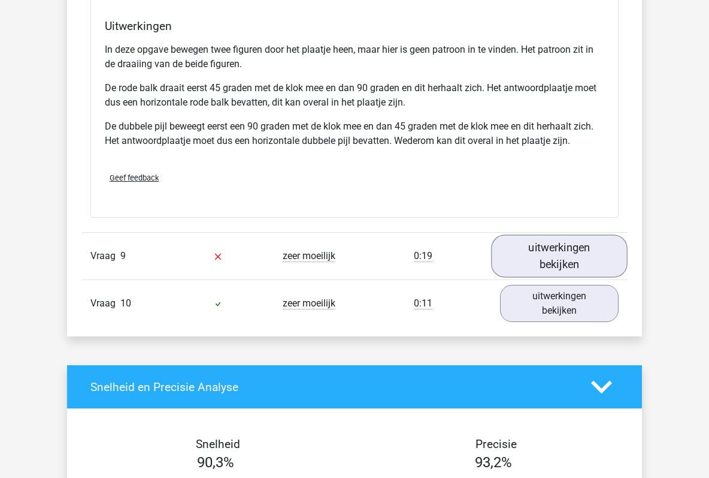
click at [543, 256] on link "uitwerkingen bekijken" at bounding box center [559, 256] width 137 height 43
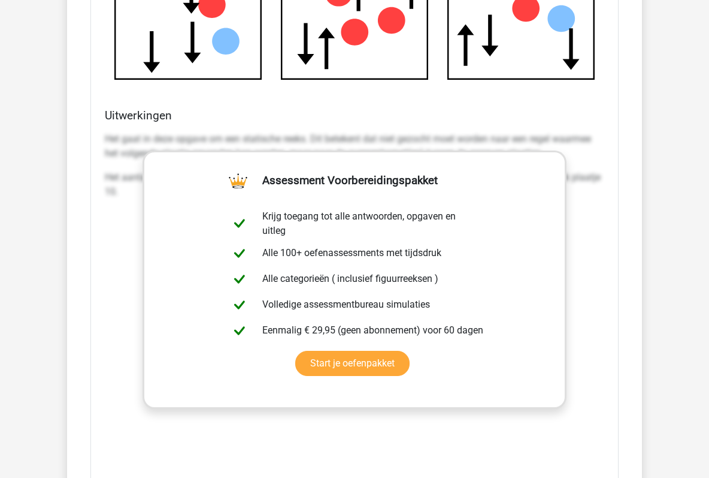
scroll to position [2639, 0]
